Goal: Check status: Check status

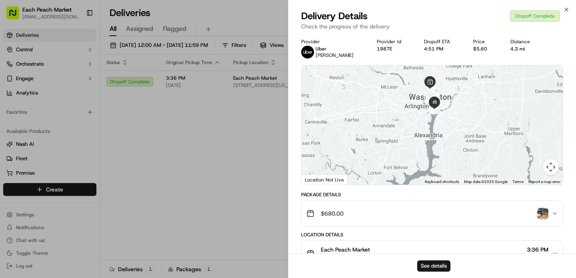
click at [542, 212] on img "button" at bounding box center [542, 213] width 11 height 11
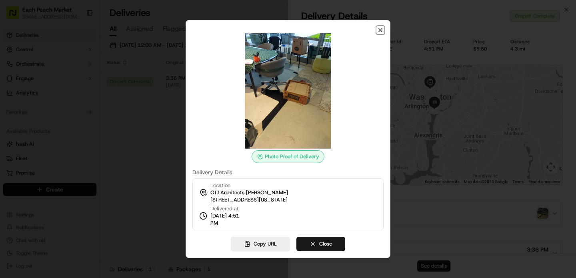
click at [380, 32] on icon "button" at bounding box center [380, 30] width 6 height 6
